Goal: Task Accomplishment & Management: Manage account settings

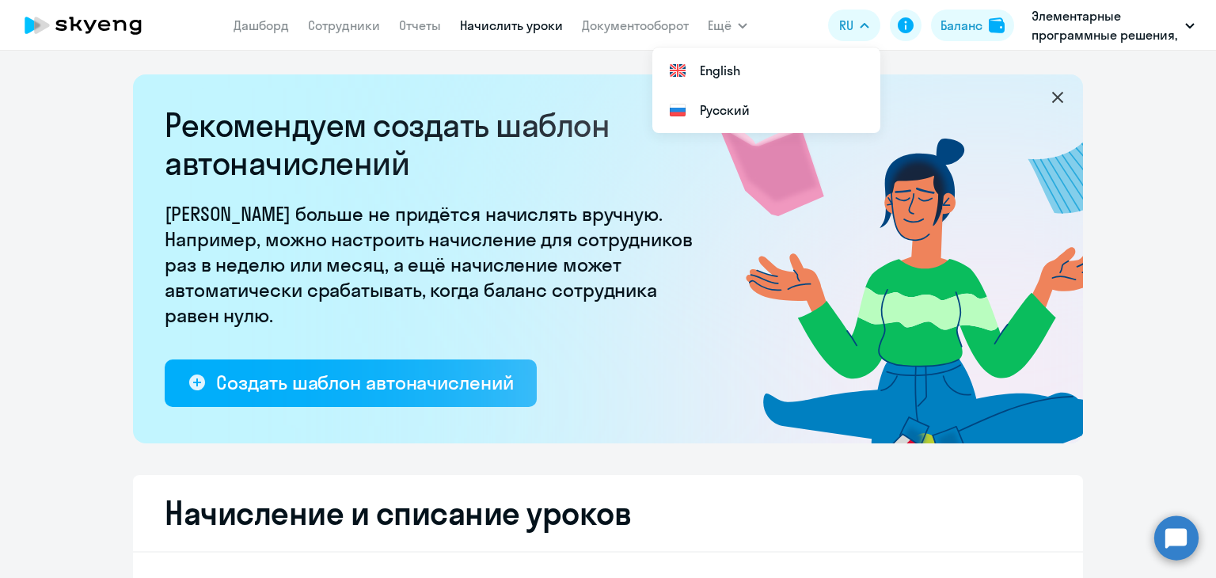
select select "10"
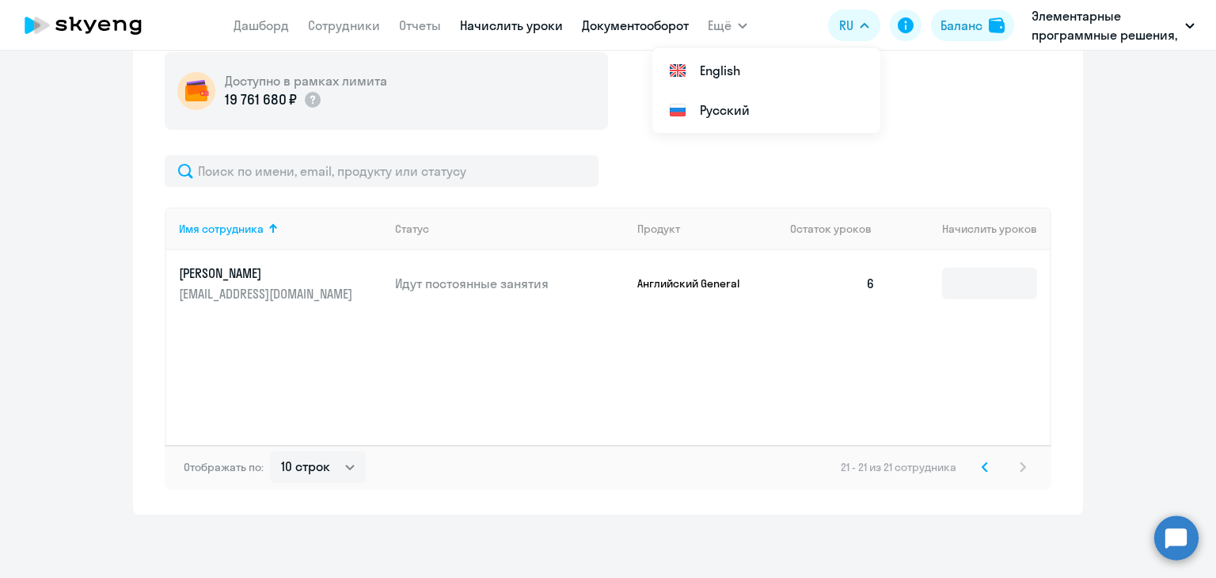
click at [607, 30] on link "Документооборот" at bounding box center [635, 25] width 107 height 16
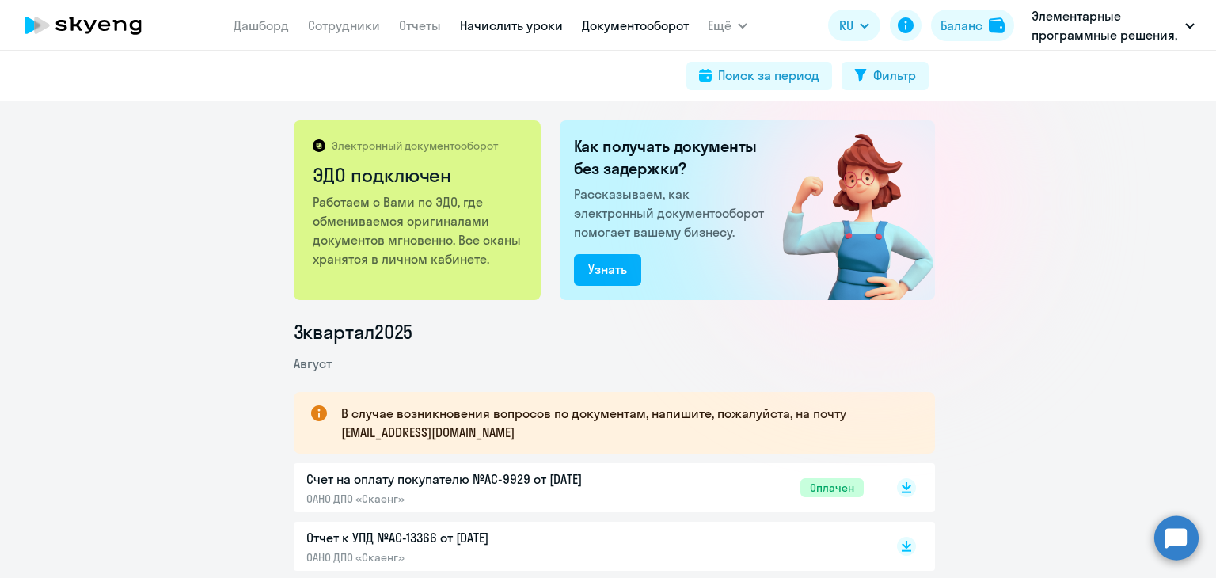
click at [495, 24] on link "Начислить уроки" at bounding box center [511, 25] width 103 height 16
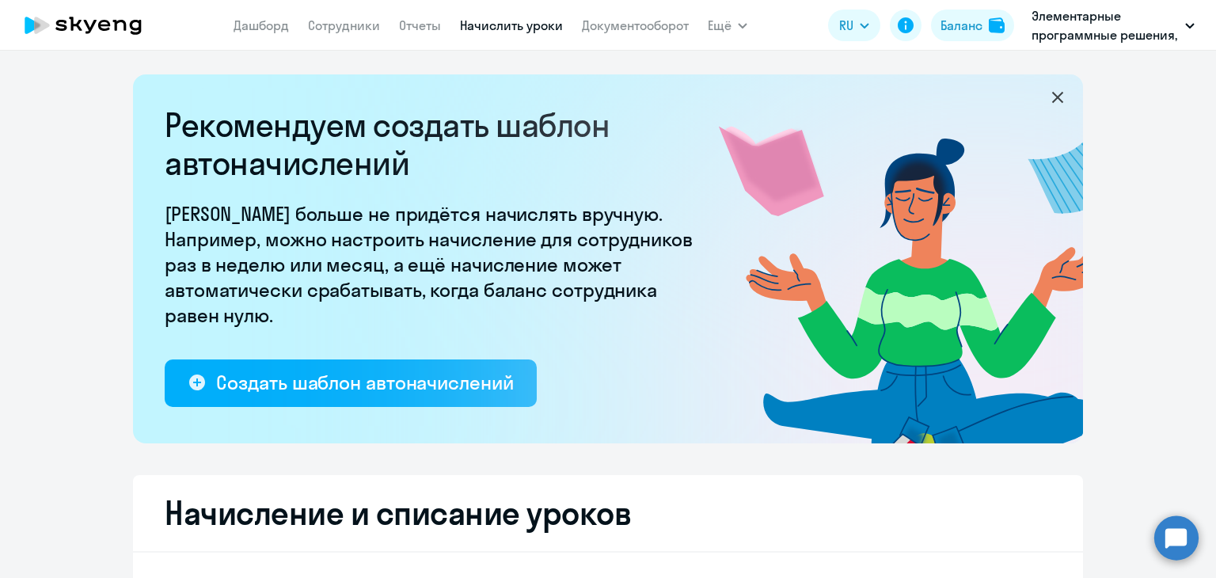
select select "10"
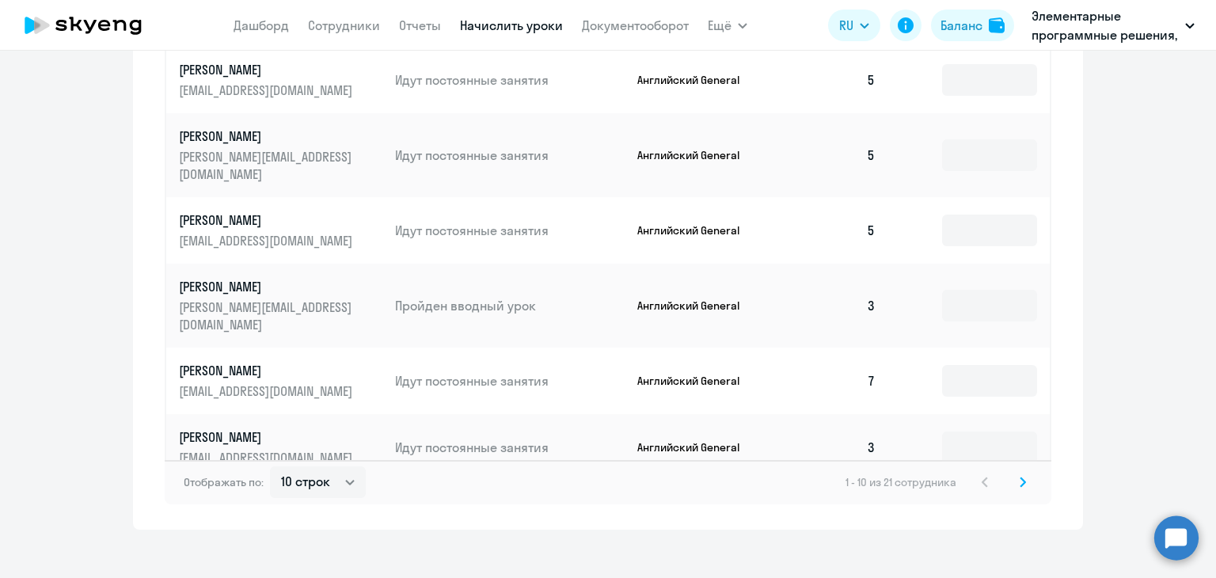
scroll to position [1056, 0]
click at [1023, 472] on svg-icon at bounding box center [1023, 481] width 19 height 19
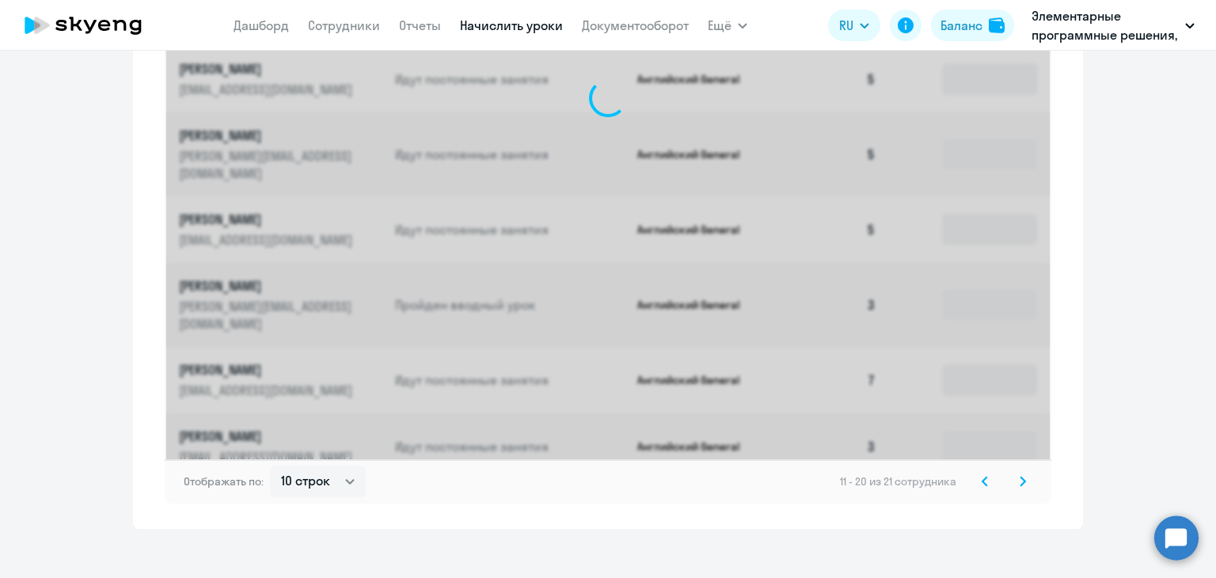
click at [1023, 472] on svg-icon at bounding box center [1023, 481] width 19 height 19
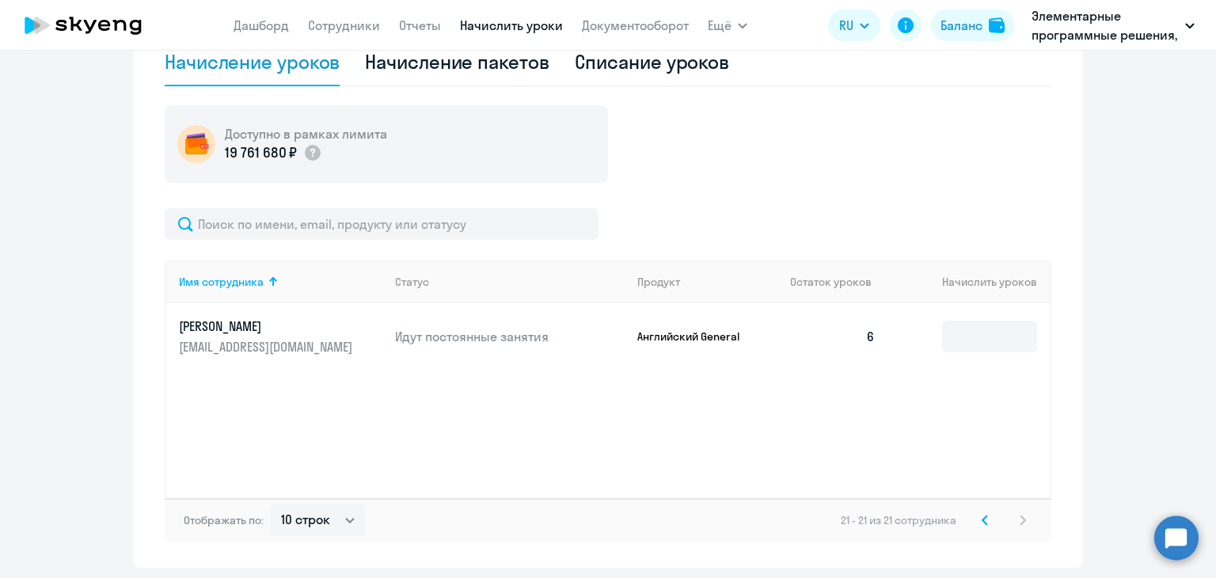
scroll to position [507, 0]
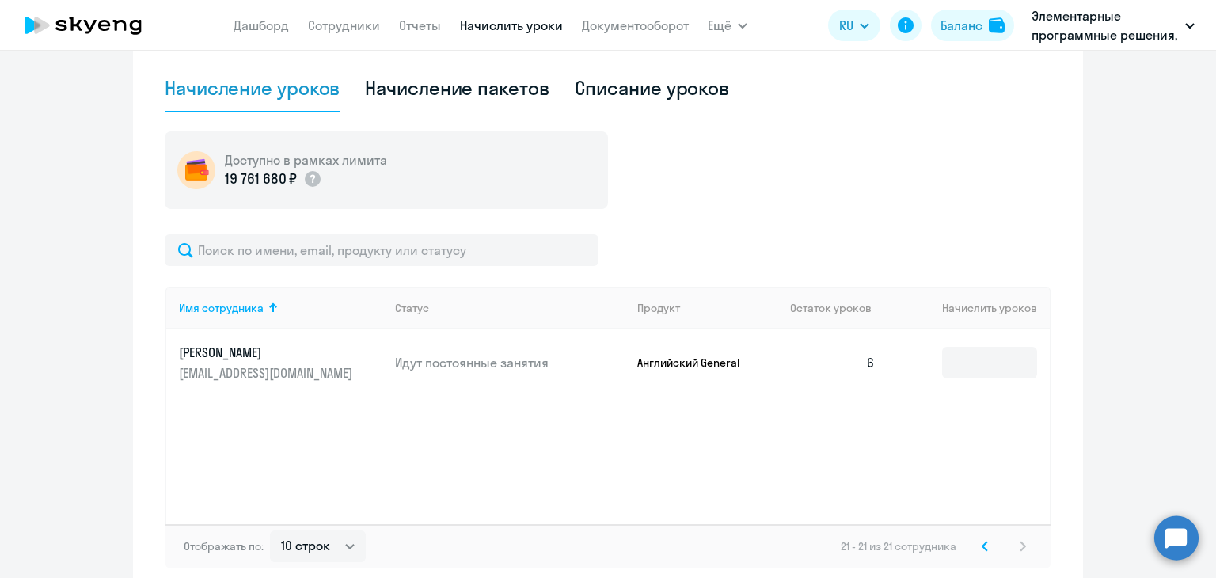
click at [984, 552] on svg-icon at bounding box center [985, 546] width 19 height 19
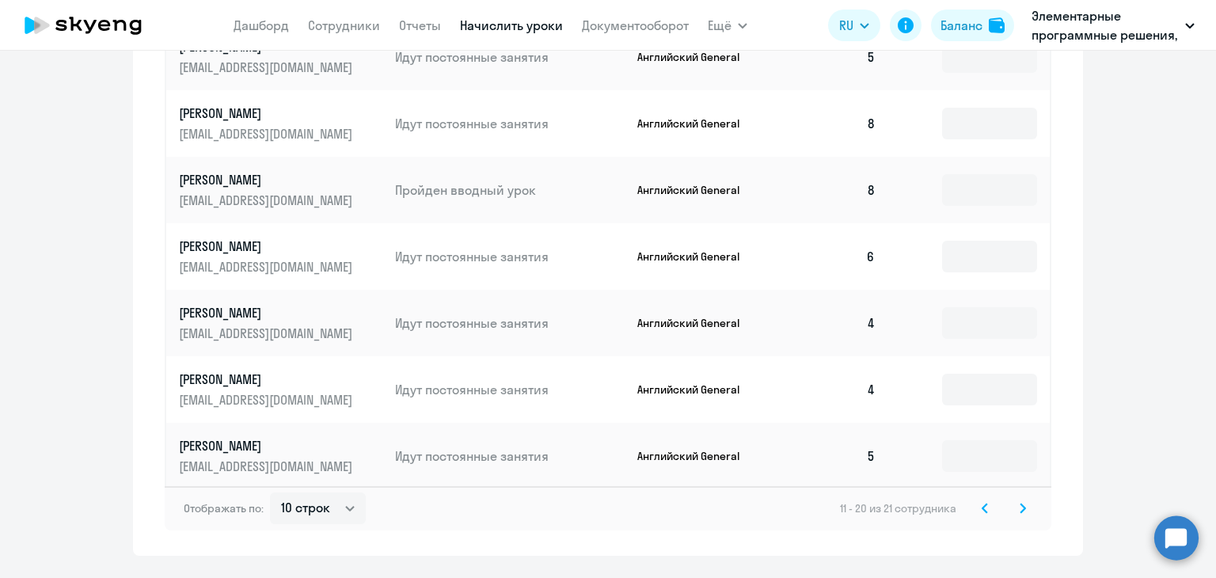
scroll to position [1056, 0]
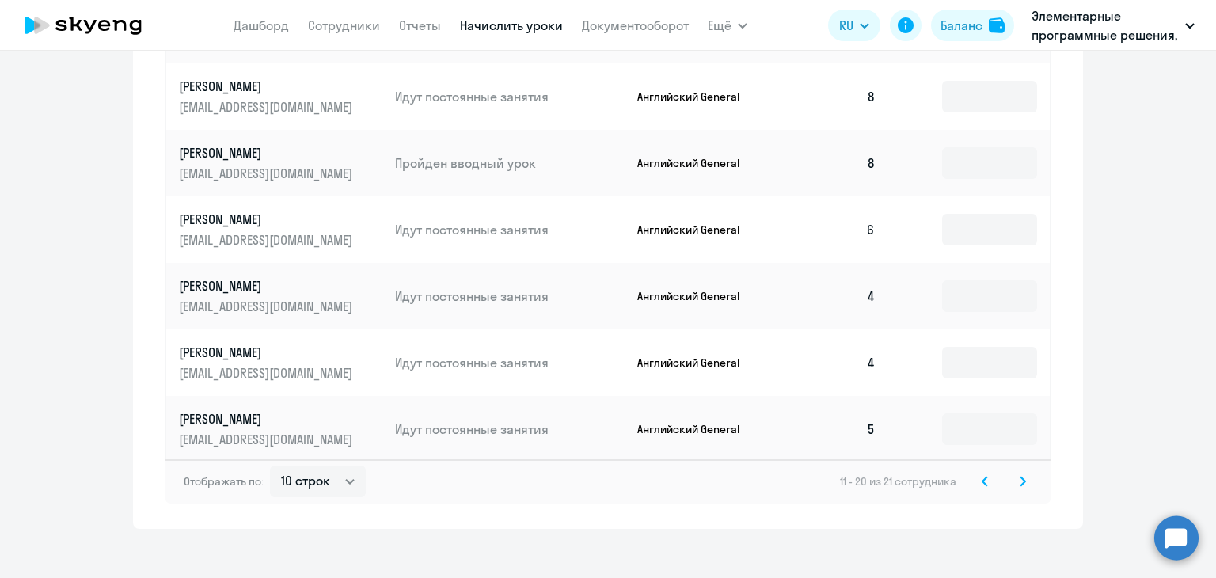
click at [982, 472] on svg-icon at bounding box center [985, 481] width 19 height 19
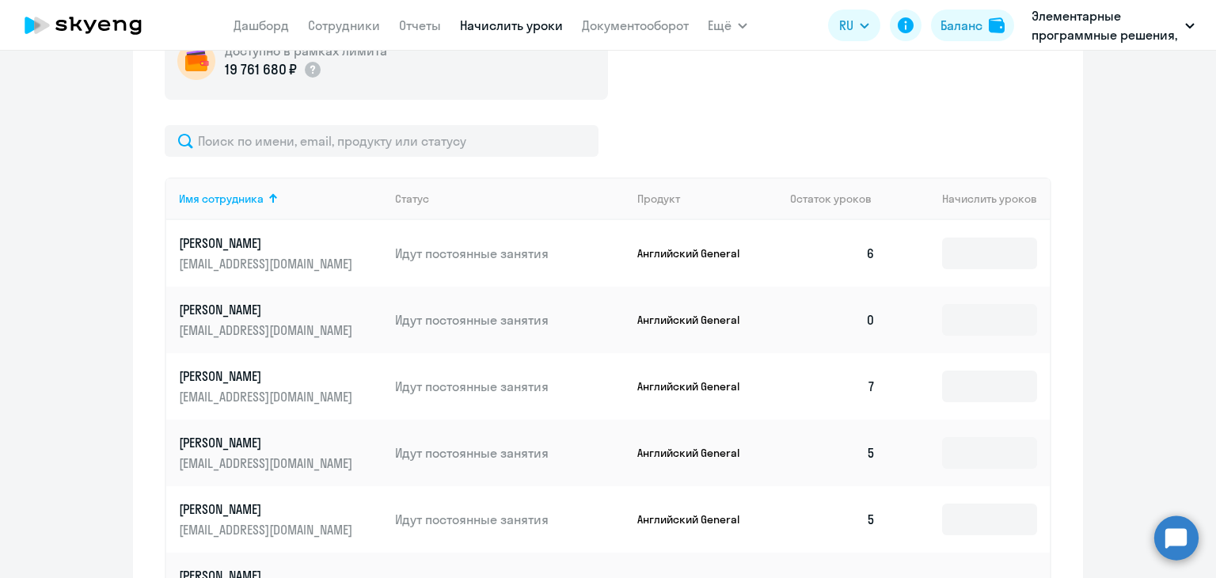
scroll to position [581, 0]
